Goal: Check status: Check status

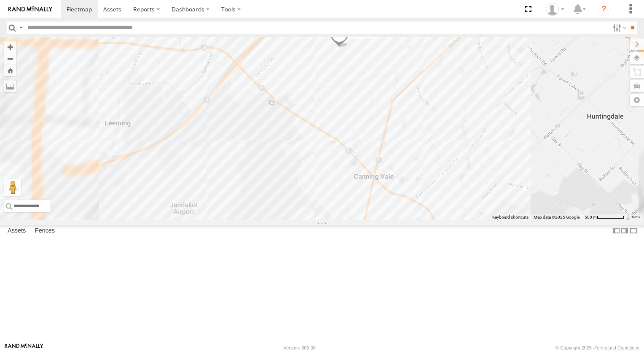
click at [444, 111] on div "1HFU 374 1HFI 661 1ILX 148 1DCV 520 1HMI 721 1HTA 180" at bounding box center [322, 128] width 644 height 183
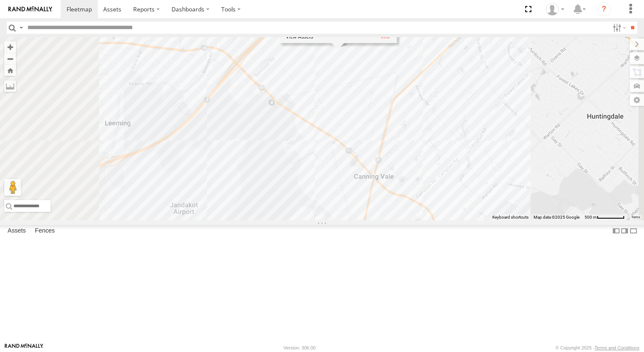
click at [441, 122] on div "1HFU 374 1HFI 661 1ILX 148 1DCV 520 1HMI 721 1HTA 180 Sunlong 1" at bounding box center [322, 128] width 644 height 183
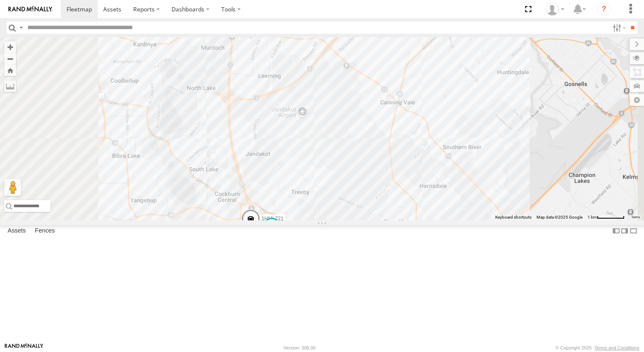
drag, startPoint x: 363, startPoint y: 188, endPoint x: 400, endPoint y: 261, distance: 82.6
click at [400, 220] on div "1HFU 374 1HFI 661 1ILX 148 1DCV 520 1ILX147 (BAS 999) 1HTA 180 1IFS 359 1GAE 83…" at bounding box center [322, 128] width 644 height 183
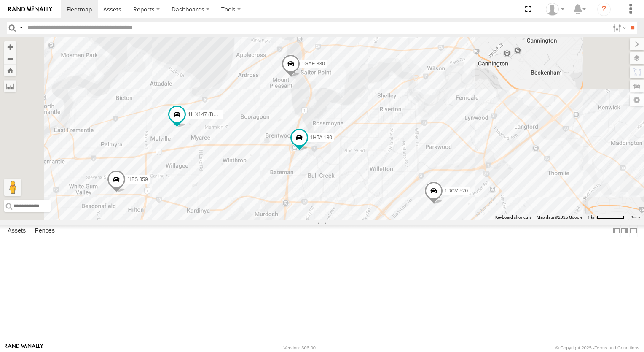
drag, startPoint x: 396, startPoint y: 115, endPoint x: 420, endPoint y: 231, distance: 119.2
click at [420, 220] on div "1HFU 374 1HFI 661 1ILX 148 1DCV 520 1ILX147 (BAS 999) 1HTA 180 1IFS 359 1GAE 83…" at bounding box center [322, 128] width 644 height 183
click at [309, 151] on span at bounding box center [299, 139] width 19 height 23
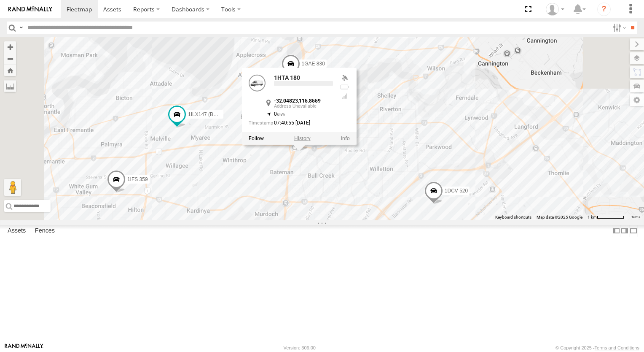
click at [311, 141] on label at bounding box center [302, 138] width 16 height 6
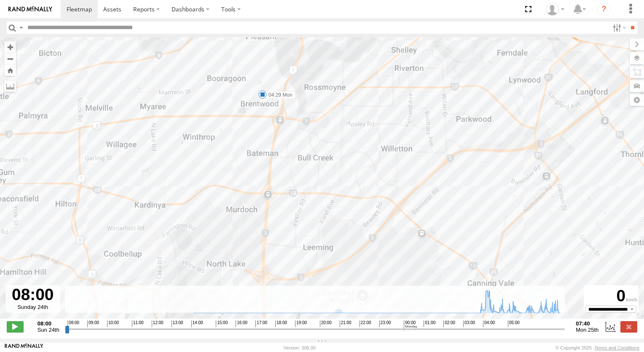
drag, startPoint x: 335, startPoint y: 252, endPoint x: 325, endPoint y: 164, distance: 88.7
click at [325, 164] on div "1HTA 180 22:00 Sun 03:54 Mon 04:29 Mon" at bounding box center [322, 182] width 644 height 290
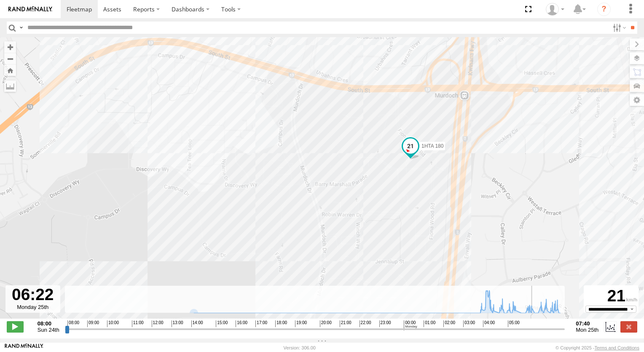
drag, startPoint x: 67, startPoint y: 333, endPoint x: 535, endPoint y: 340, distance: 468.5
type input "**********"
click at [535, 333] on input "range" at bounding box center [315, 329] width 501 height 8
click at [78, 5] on link at bounding box center [79, 9] width 37 height 18
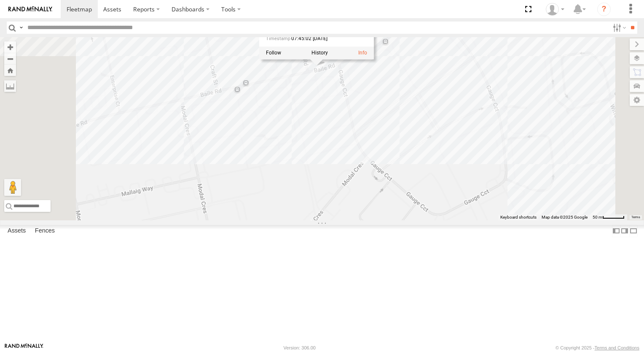
drag, startPoint x: 431, startPoint y: 148, endPoint x: 435, endPoint y: 208, distance: 59.6
click at [435, 208] on div "1HFU 374 1HFI 661 1DCV 520 1HMI 721 1IHM 955 1ILX 148 1ILX147 (BAS 999) 1IFS 35…" at bounding box center [322, 128] width 644 height 183
